Goal: Complete application form

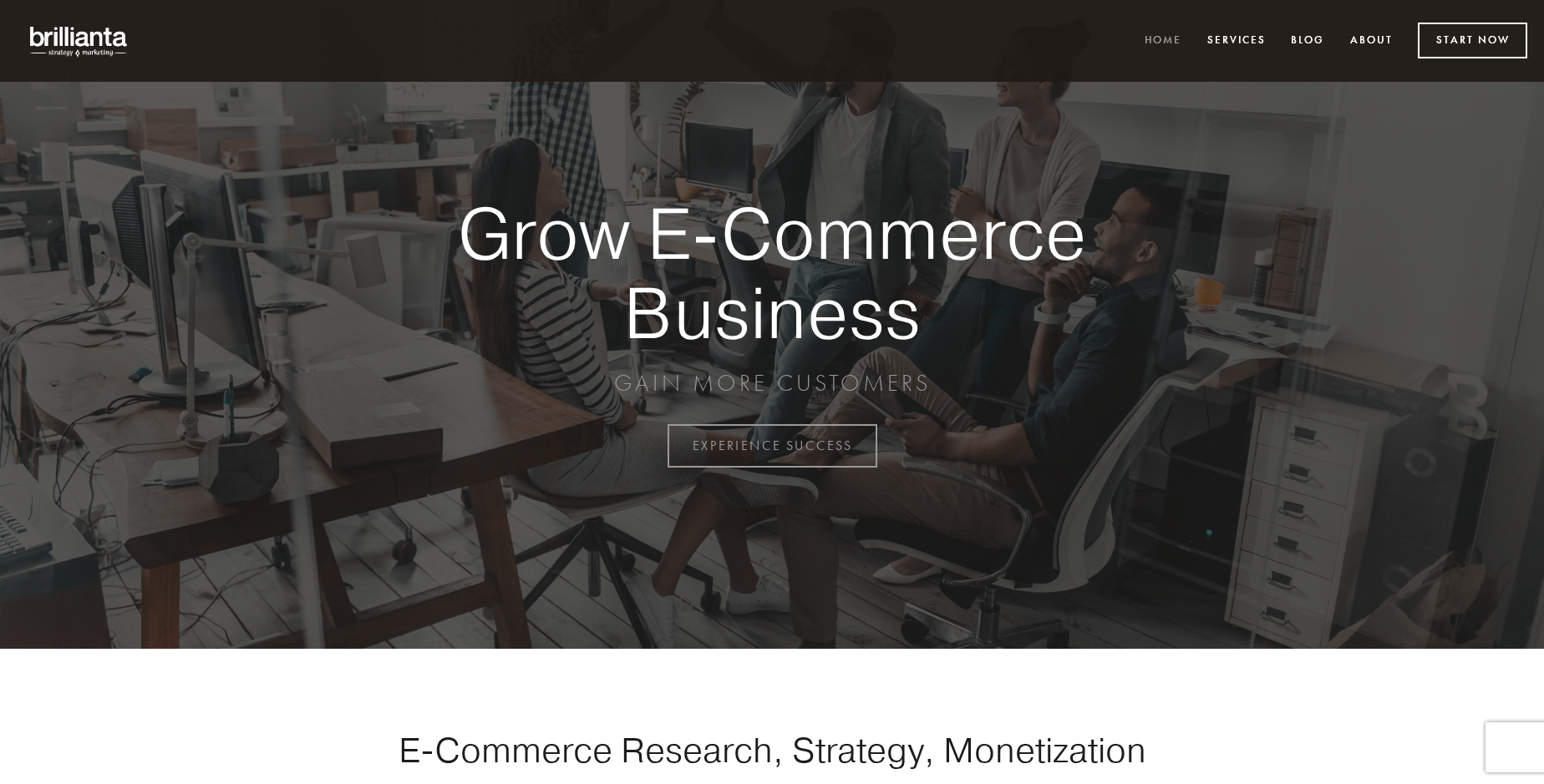
scroll to position [4376, 0]
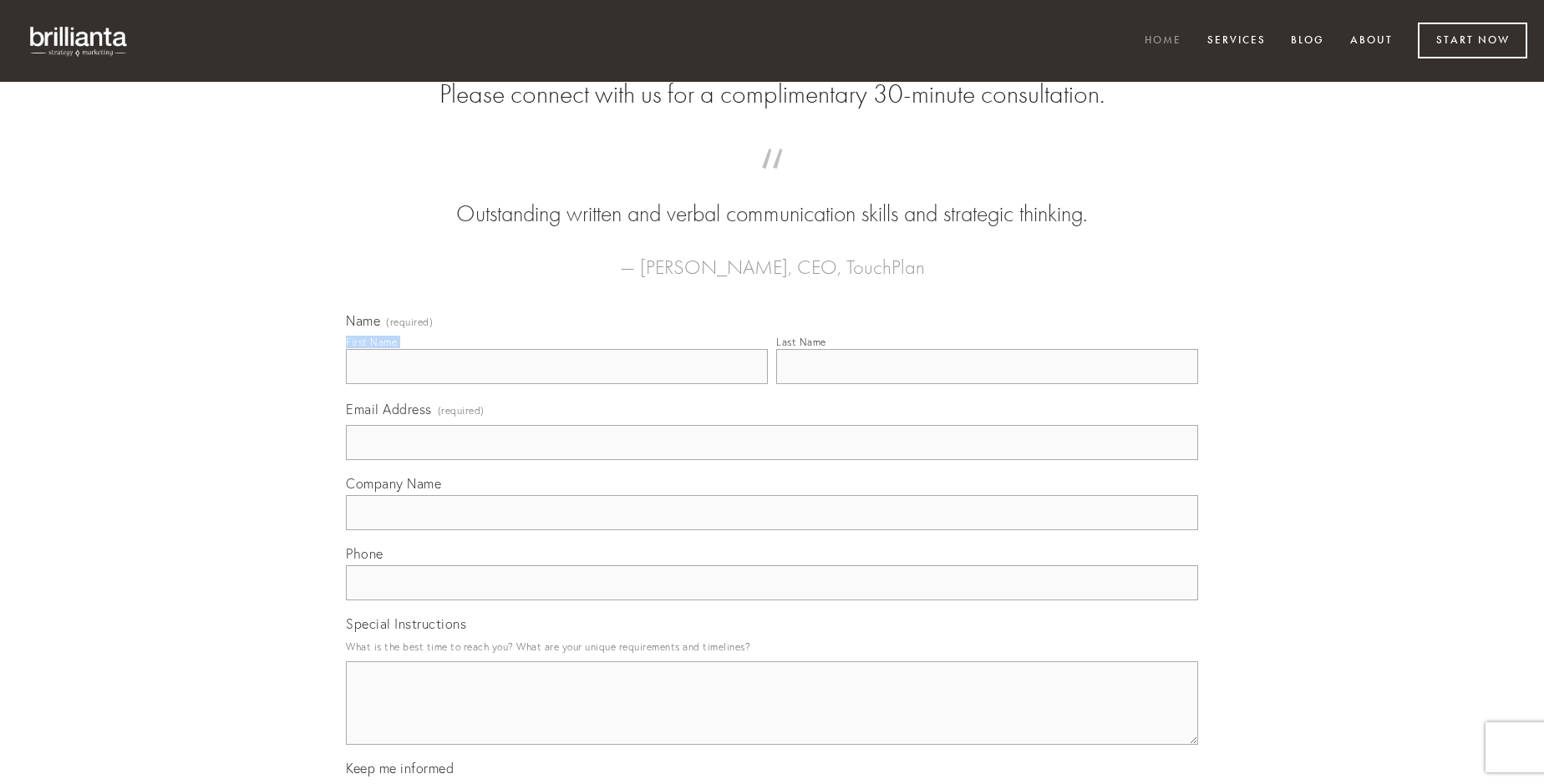
type input "[PERSON_NAME]"
click at [987, 384] on input "Last Name" at bounding box center [987, 367] width 422 height 35
type input "[PERSON_NAME]"
click at [772, 460] on input "Email Address (required)" at bounding box center [772, 442] width 852 height 35
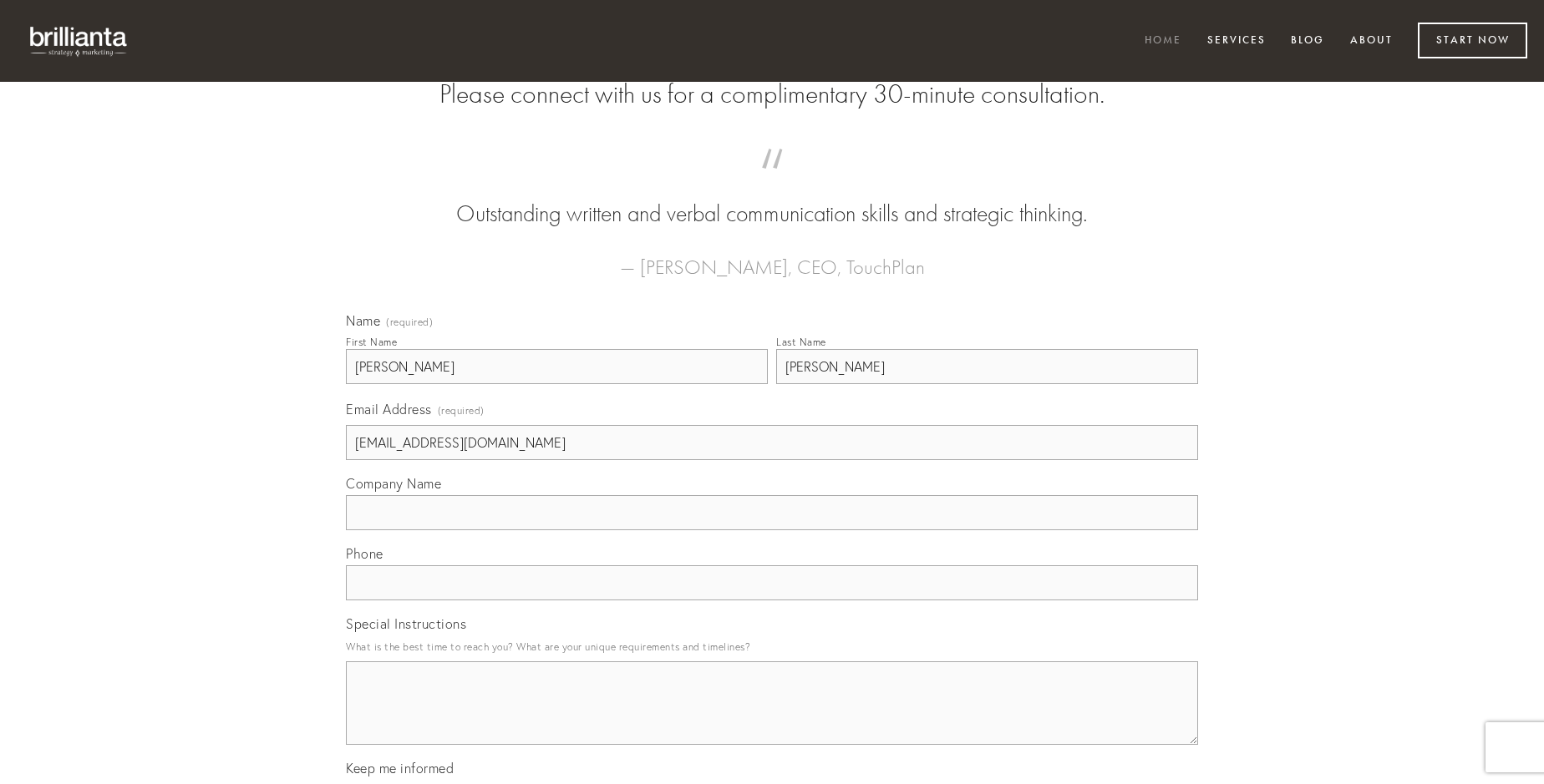
type input "[EMAIL_ADDRESS][DOMAIN_NAME]"
click at [772, 530] on input "Company Name" at bounding box center [772, 513] width 852 height 35
type input "validus"
click at [772, 600] on input "text" at bounding box center [772, 583] width 852 height 35
click at [772, 718] on textarea "Special Instructions" at bounding box center [772, 702] width 852 height 84
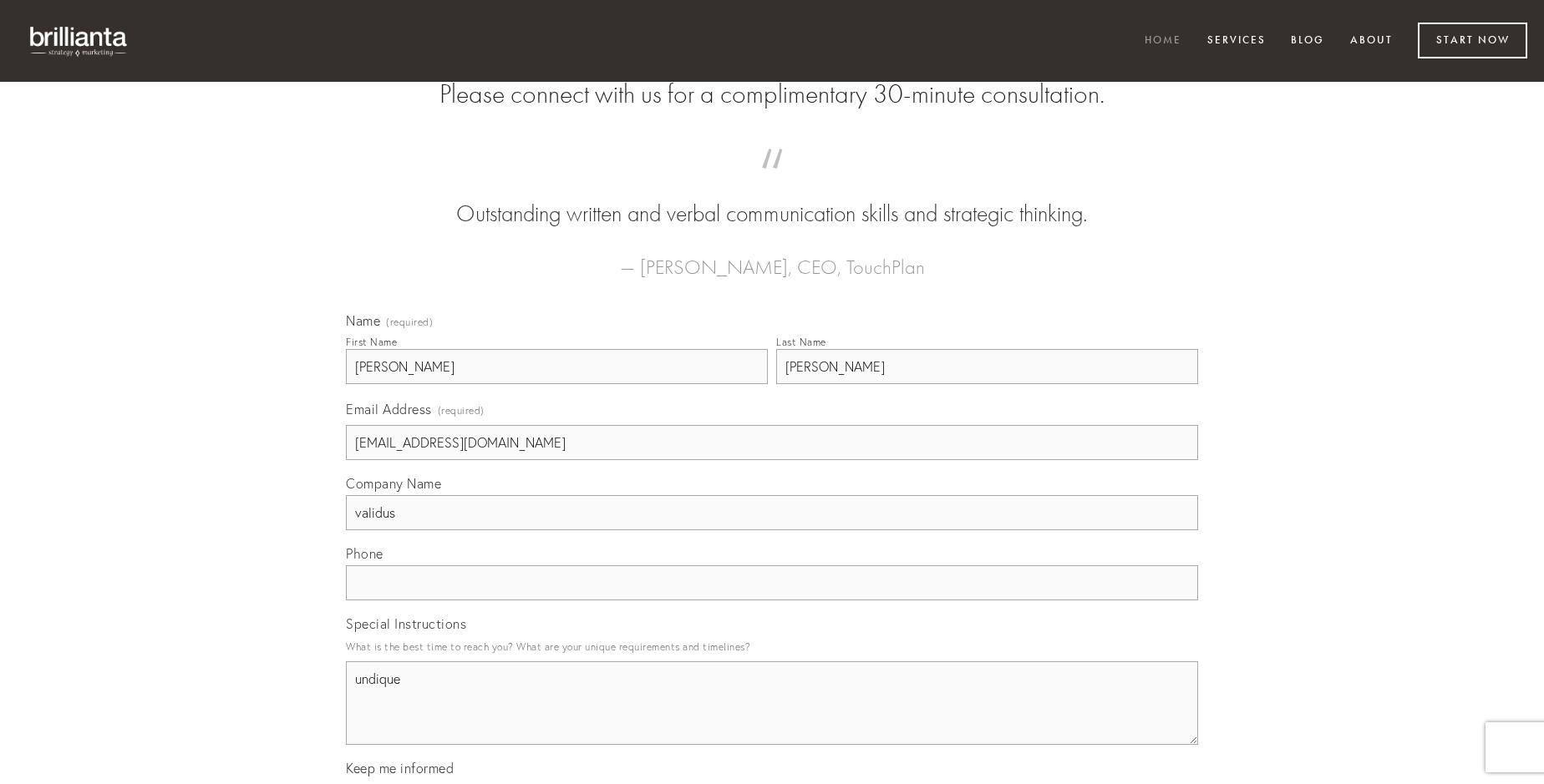
type textarea "undique"
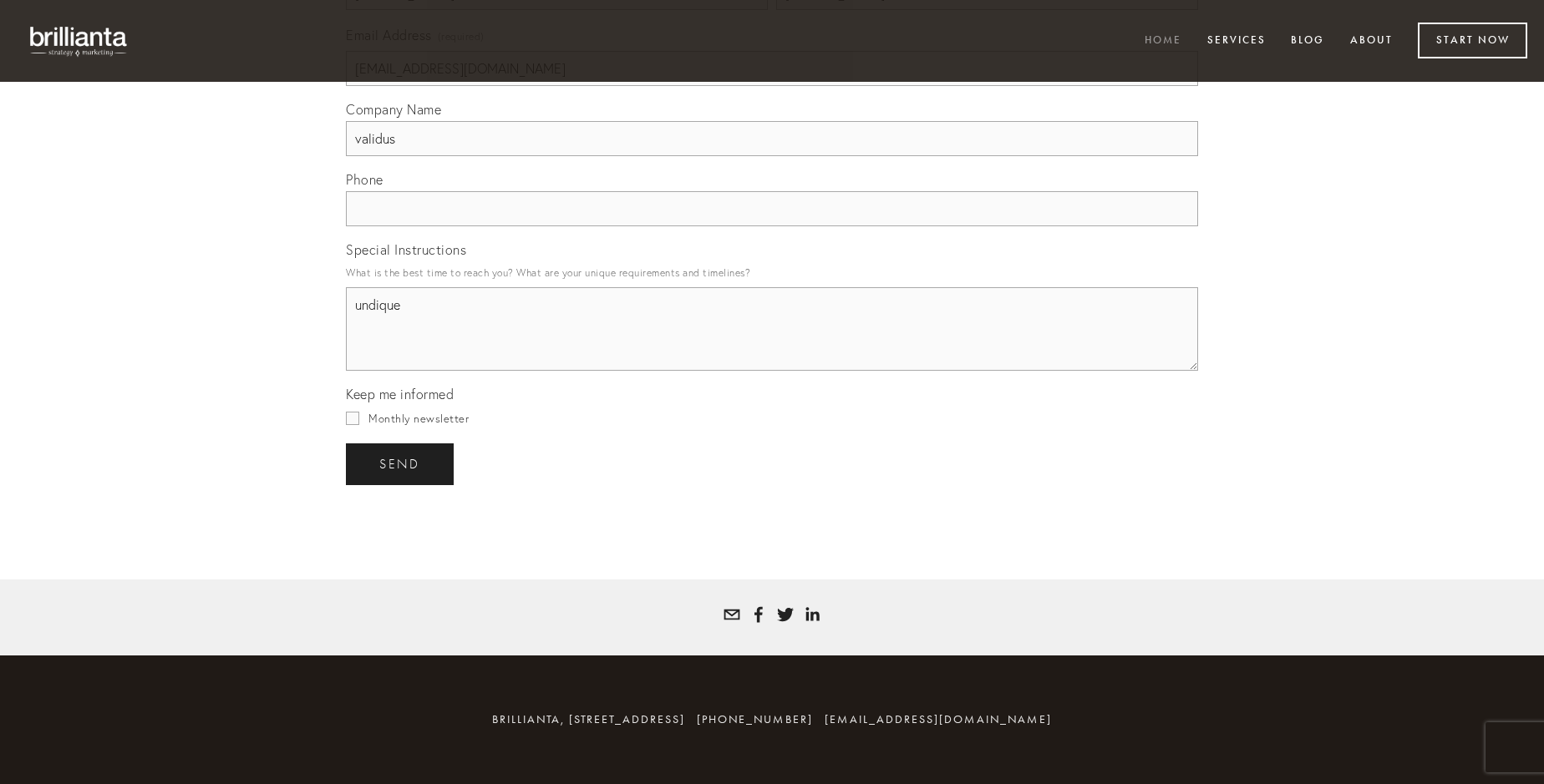
click at [401, 463] on span "send" at bounding box center [399, 464] width 41 height 15
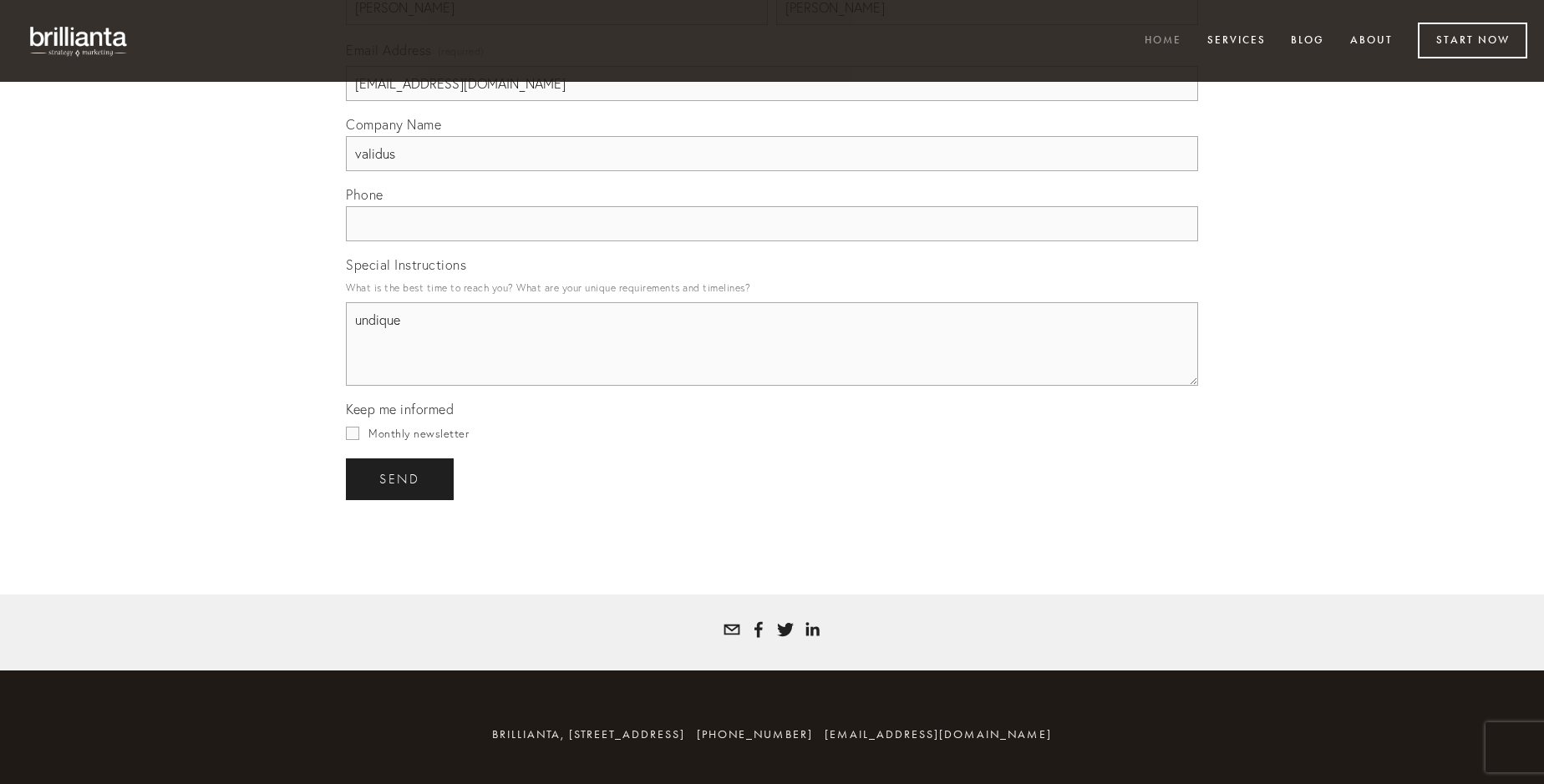
scroll to position [4327, 0]
